Goal: Task Accomplishment & Management: Manage account settings

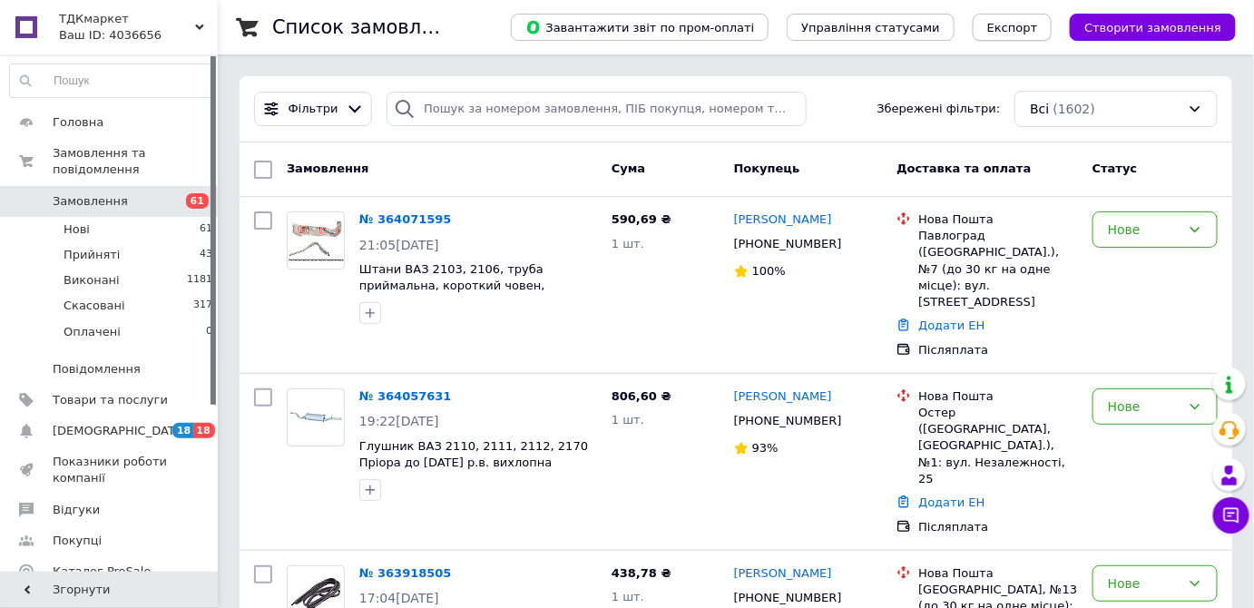
click at [1035, 36] on button "Експорт" at bounding box center [1013, 27] width 80 height 27
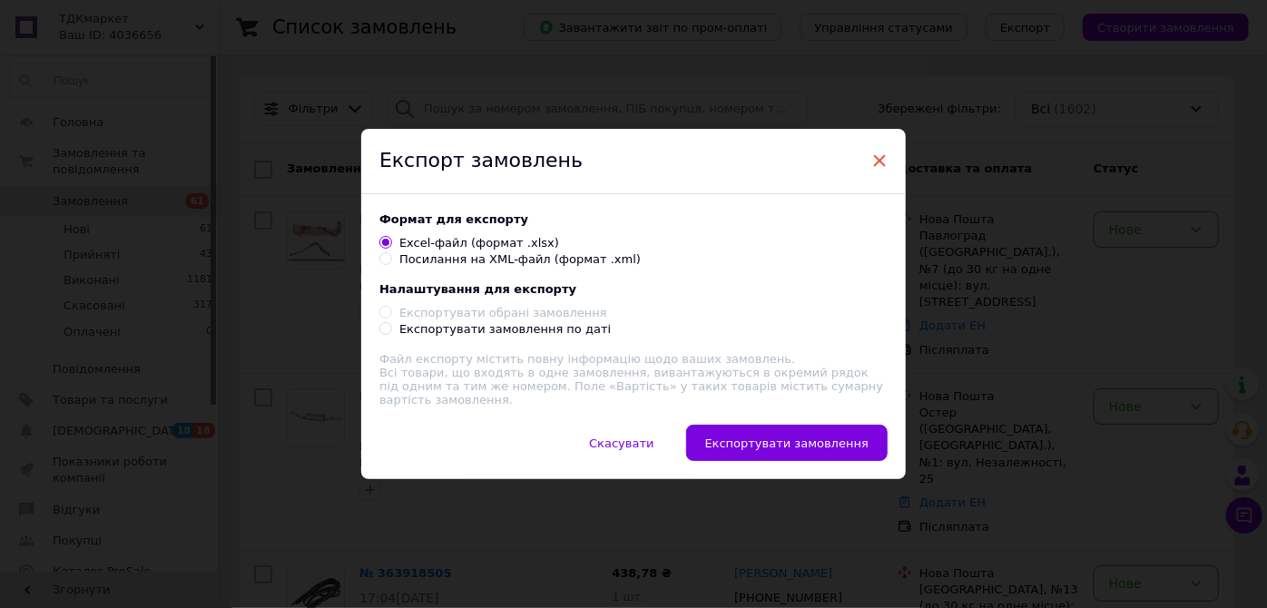
click at [878, 161] on span "×" at bounding box center [879, 160] width 16 height 31
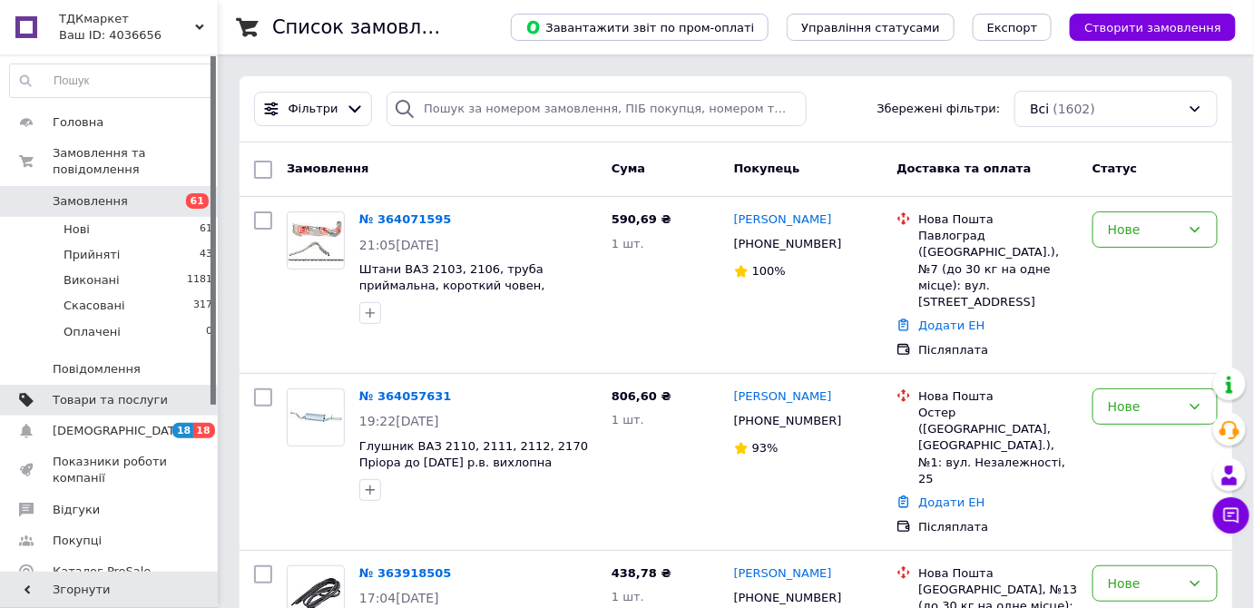
click at [122, 392] on span "Товари та послуги" at bounding box center [110, 400] width 115 height 16
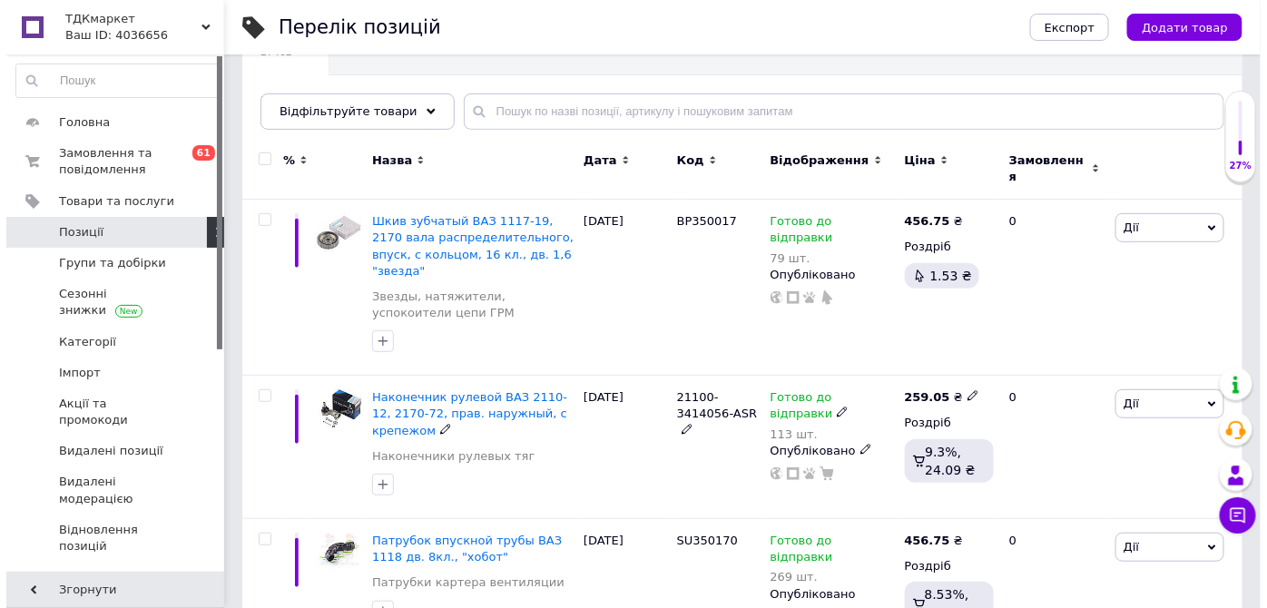
scroll to position [164, 0]
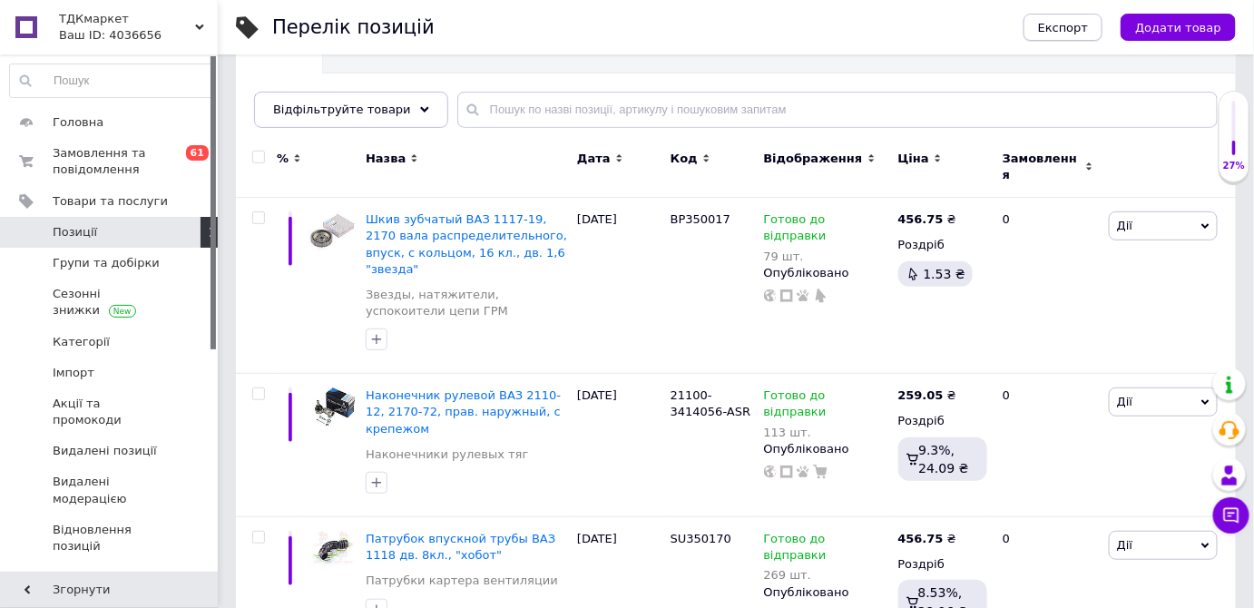
click at [1077, 16] on button "Експорт" at bounding box center [1064, 27] width 80 height 27
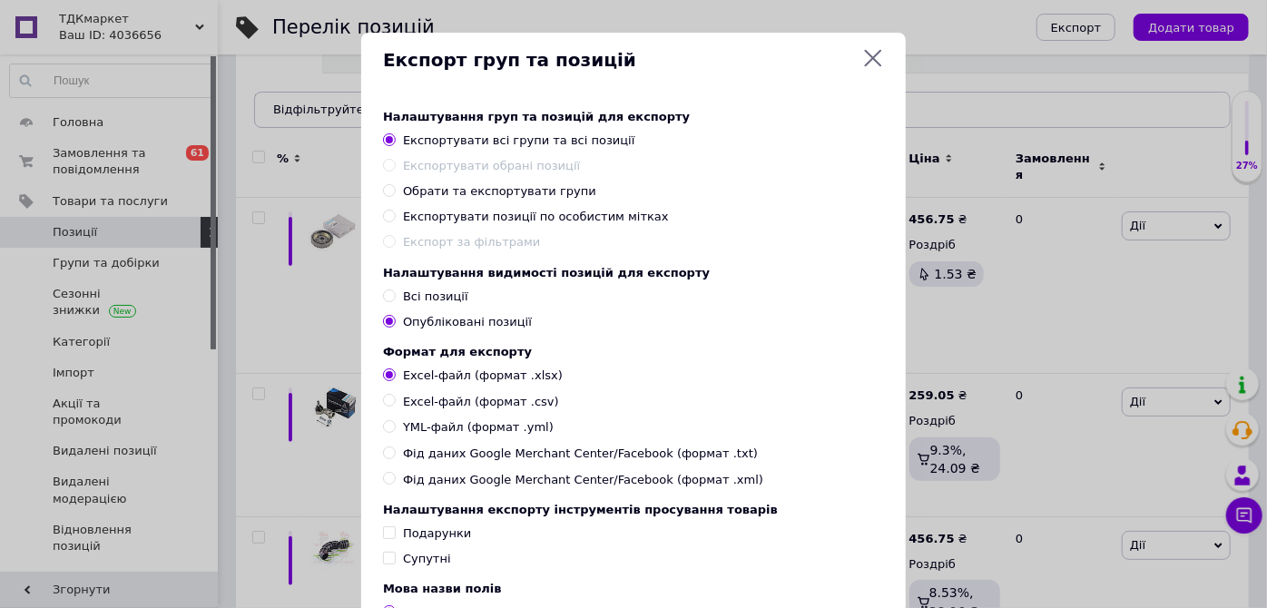
click at [387, 191] on input "Обрати та експортувати групи" at bounding box center [389, 190] width 12 height 12
radio input "true"
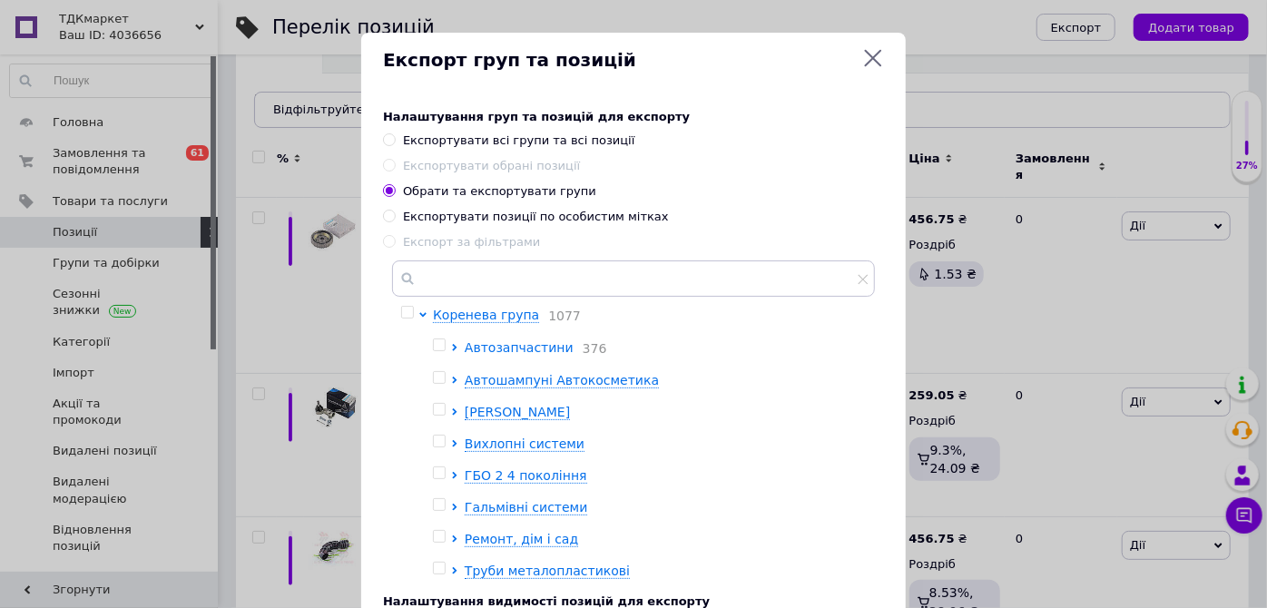
click at [451, 347] on icon at bounding box center [454, 347] width 7 height 7
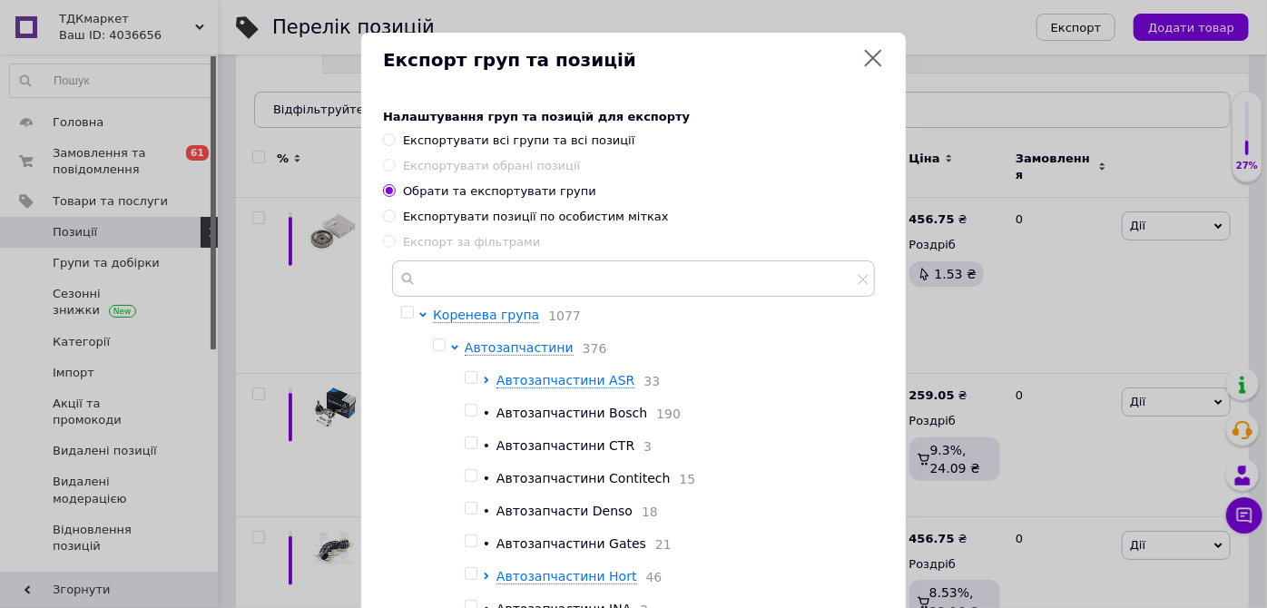
click at [469, 382] on input "checkbox" at bounding box center [471, 378] width 12 height 12
checkbox input "true"
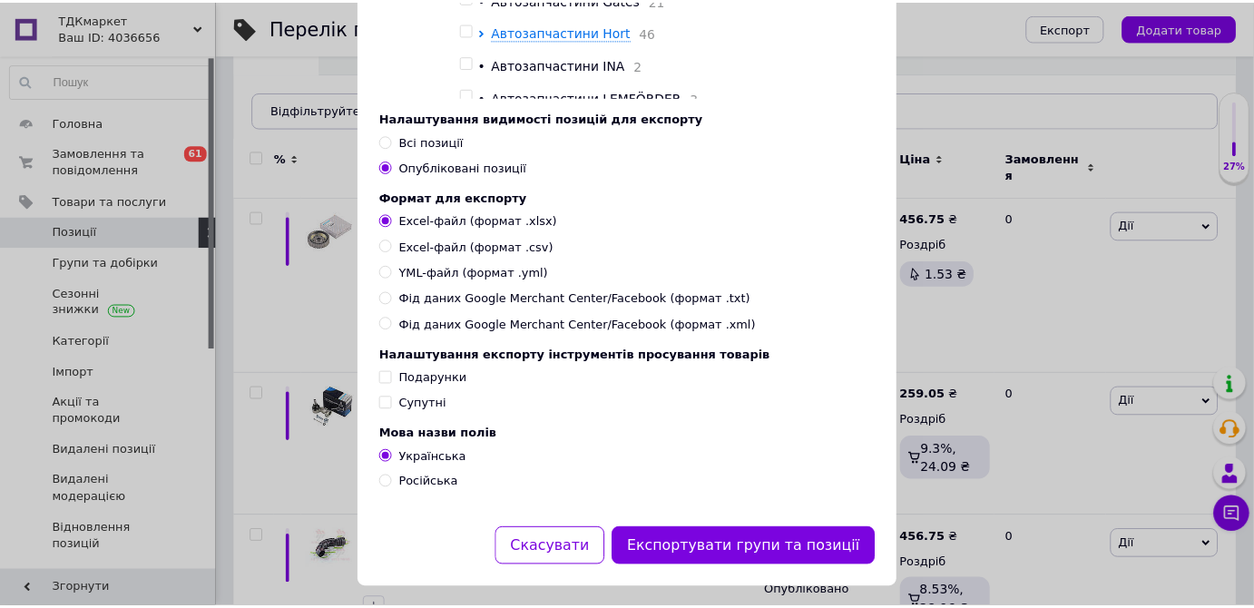
scroll to position [573, 0]
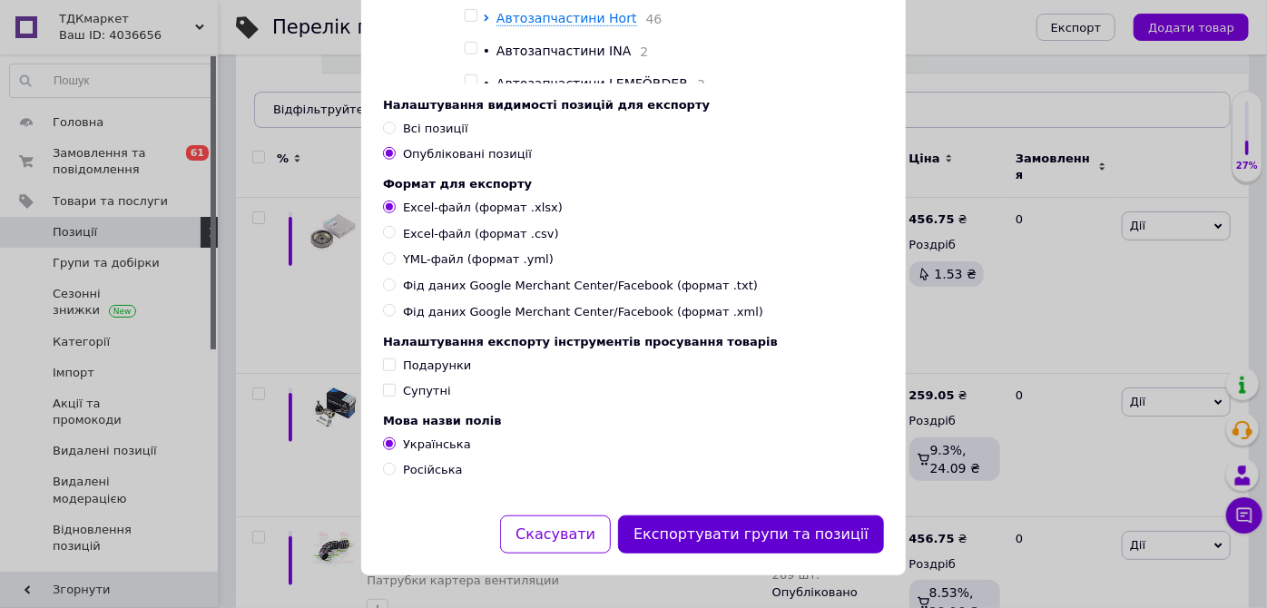
click at [703, 538] on button "Експортувати групи та позиції" at bounding box center [751, 534] width 266 height 39
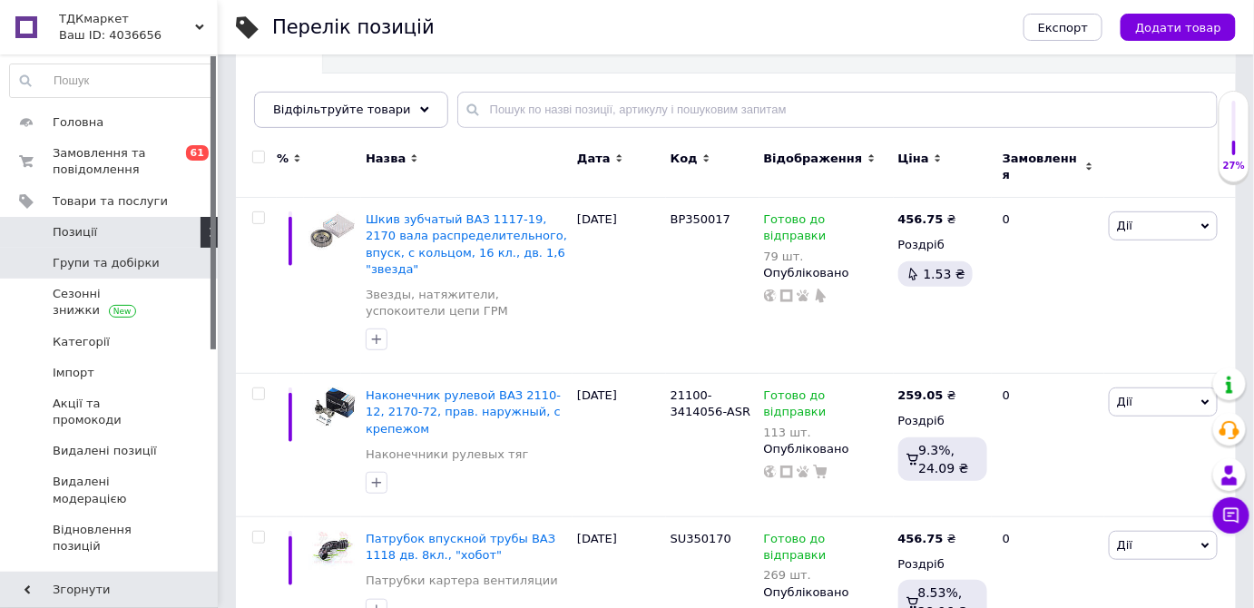
click at [98, 270] on span "Групи та добірки" at bounding box center [106, 263] width 107 height 16
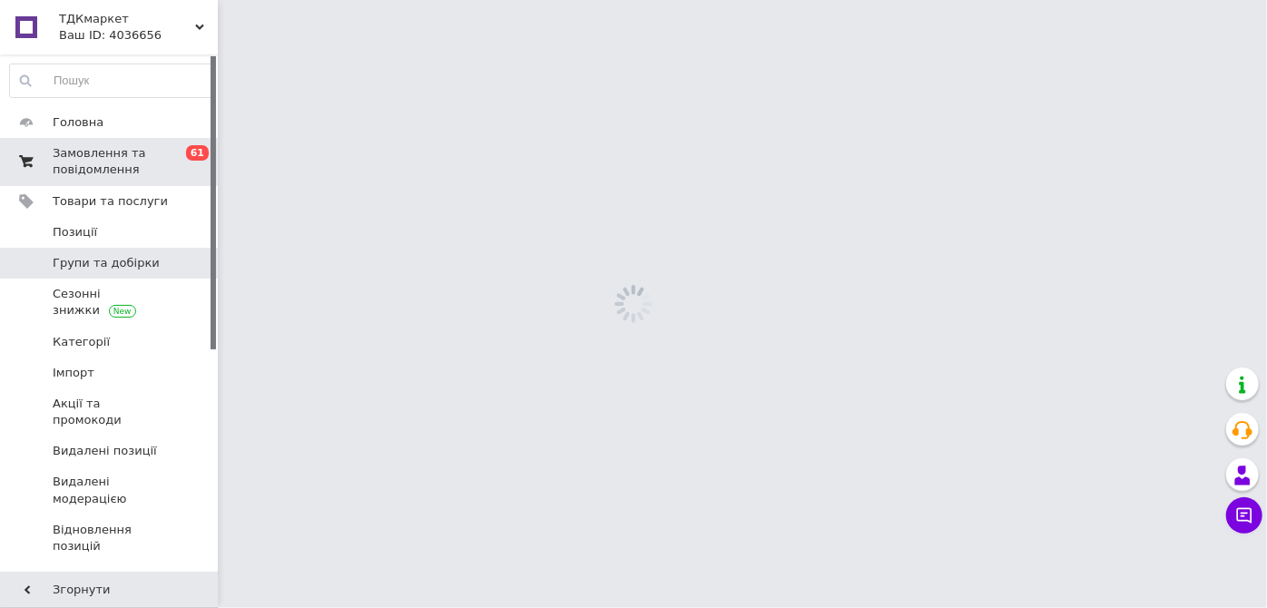
click at [126, 163] on span "Замовлення та повідомлення" at bounding box center [110, 161] width 115 height 33
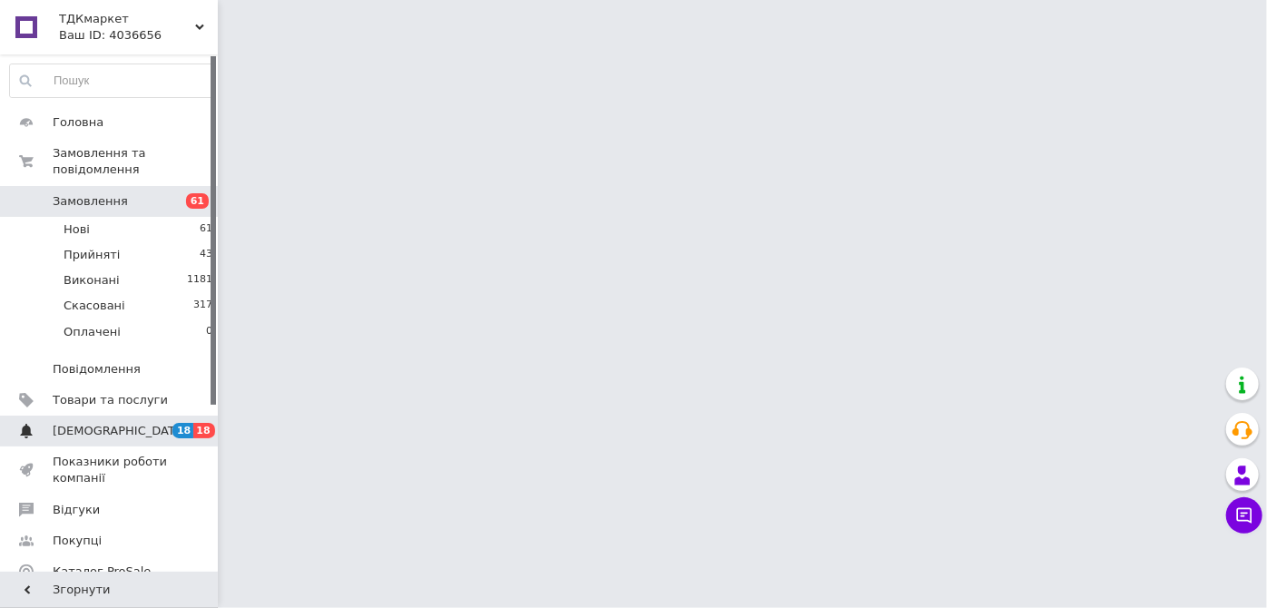
click at [84, 423] on span "[DEMOGRAPHIC_DATA]" at bounding box center [120, 431] width 134 height 16
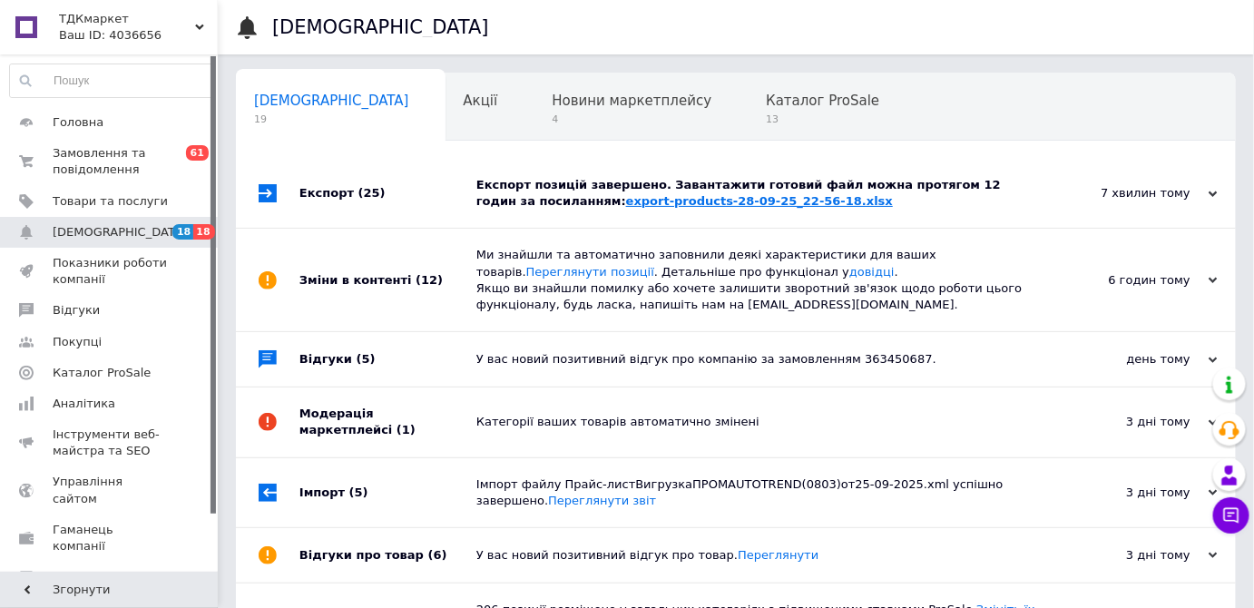
click at [697, 195] on link "export-products-28-09-25_22-56-18.xlsx" at bounding box center [759, 201] width 267 height 14
